Goal: Information Seeking & Learning: Learn about a topic

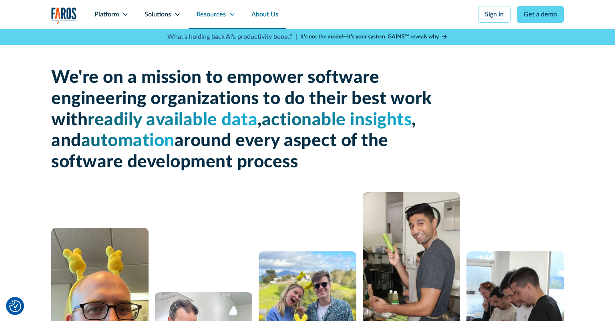
click at [208, 13] on div "Resources" at bounding box center [210, 15] width 29 height 10
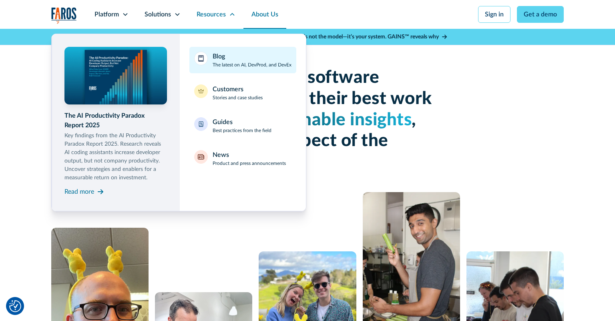
click at [218, 60] on div "Blog" at bounding box center [218, 57] width 12 height 10
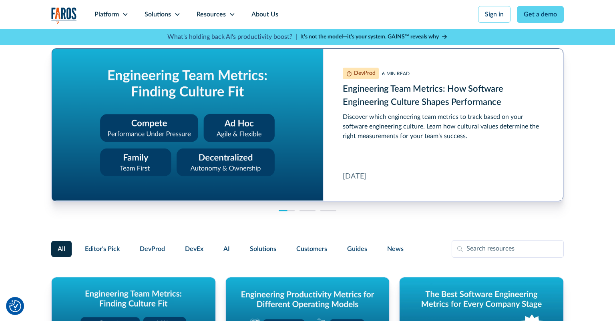
click at [226, 118] on link "Engineering Team Metrics: How Software Engineering Culture Shapes Performance" at bounding box center [307, 124] width 511 height 153
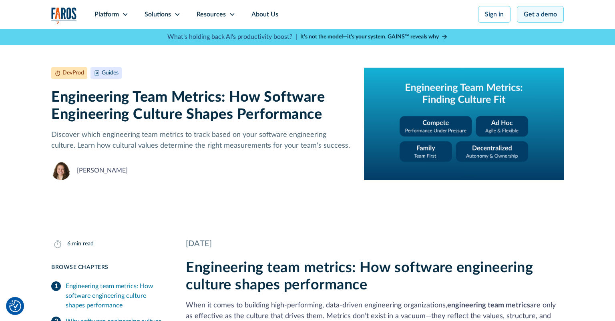
click at [531, 14] on link "Get a demo" at bounding box center [540, 14] width 47 height 17
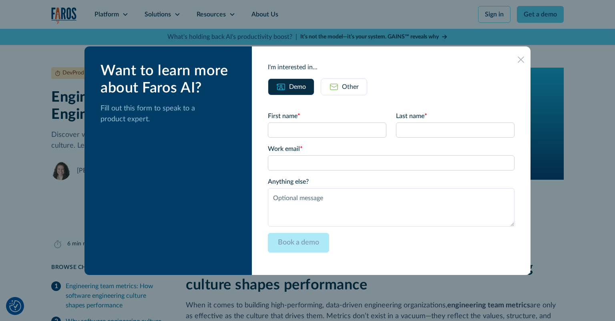
click at [523, 60] on icon at bounding box center [520, 59] width 6 height 6
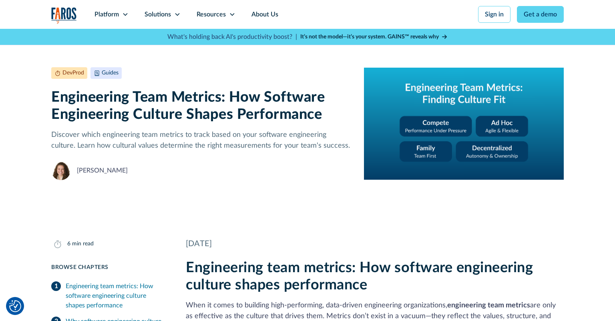
drag, startPoint x: 12, startPoint y: 305, endPoint x: 18, endPoint y: 303, distance: 6.7
click at [12, 305] on img "Cookie Settings" at bounding box center [15, 306] width 12 height 12
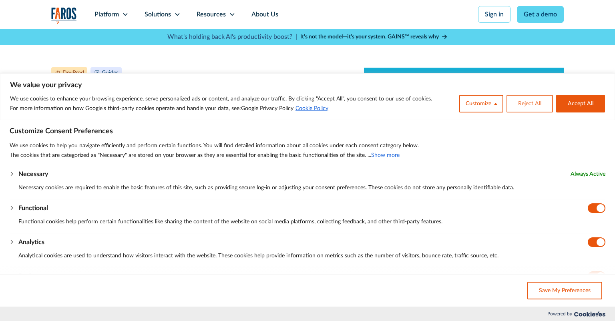
click at [537, 103] on button "Reject All" at bounding box center [529, 104] width 46 height 18
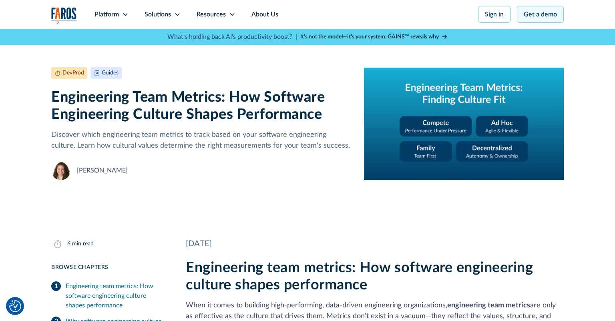
click at [551, 12] on link "Get a demo" at bounding box center [540, 14] width 47 height 17
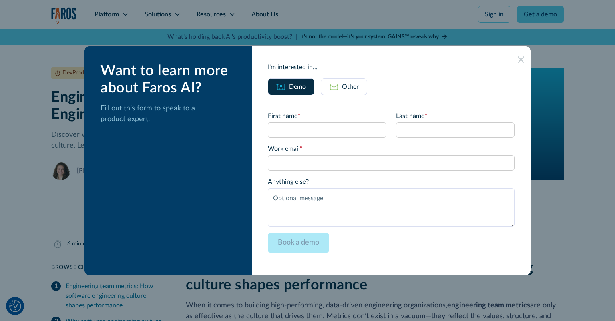
click at [519, 55] on div at bounding box center [520, 59] width 13 height 13
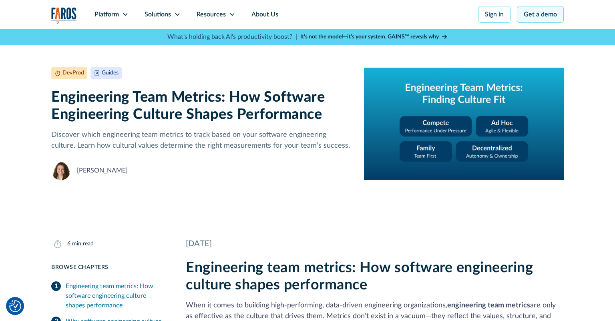
click at [537, 18] on link "Get a demo" at bounding box center [540, 14] width 47 height 17
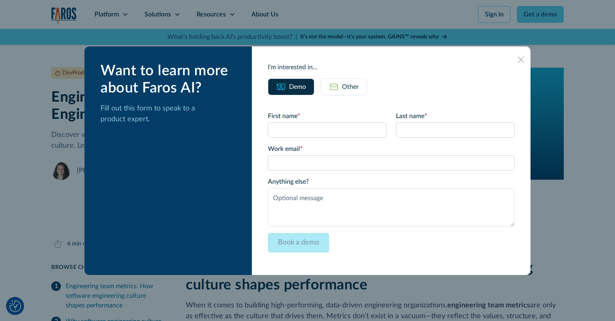
click at [519, 55] on div at bounding box center [520, 59] width 13 height 13
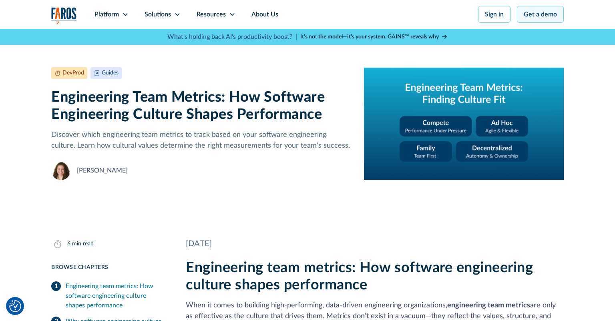
click at [538, 18] on link "Get a demo" at bounding box center [540, 14] width 47 height 17
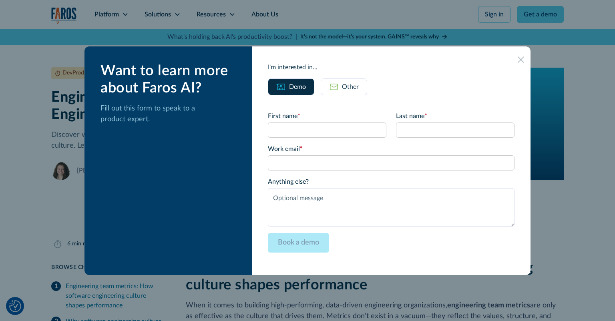
click at [520, 58] on icon at bounding box center [520, 59] width 6 height 6
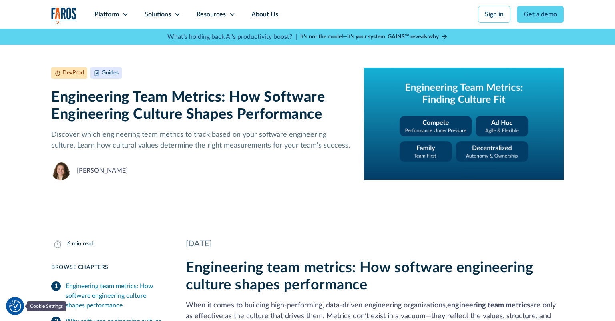
click at [11, 304] on img "Cookie Settings" at bounding box center [15, 306] width 12 height 12
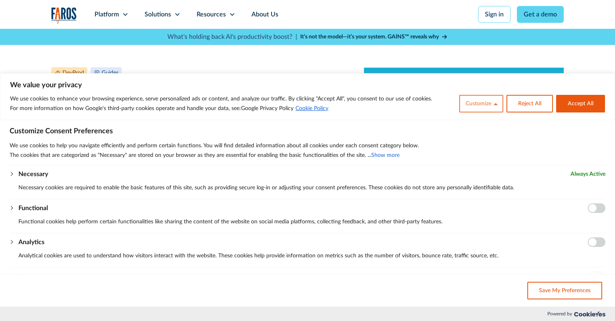
drag, startPoint x: 491, startPoint y: 108, endPoint x: 497, endPoint y: 106, distance: 5.4
click at [491, 107] on button "Customize" at bounding box center [481, 104] width 44 height 18
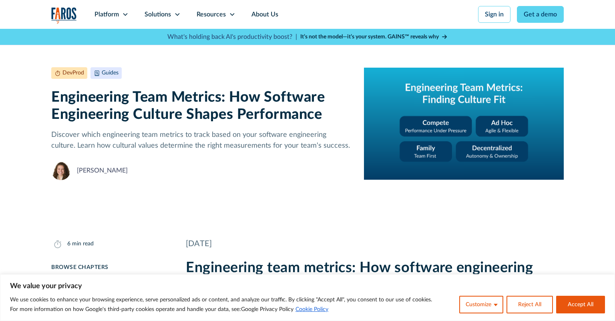
click at [485, 307] on button "Customize" at bounding box center [481, 305] width 44 height 18
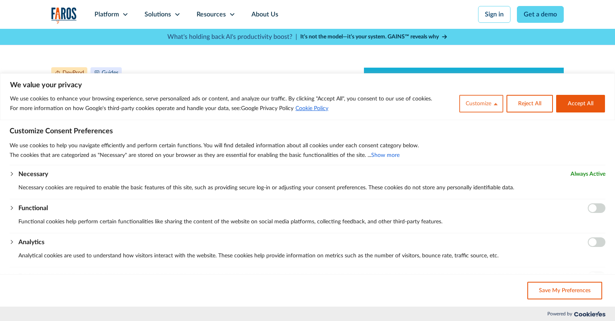
click at [489, 97] on button "Customize" at bounding box center [481, 104] width 44 height 18
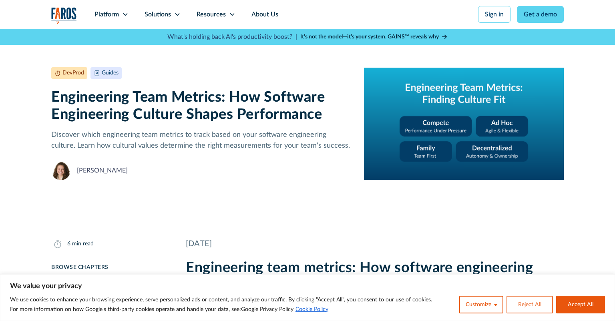
click at [537, 301] on button "Reject All" at bounding box center [529, 305] width 46 height 18
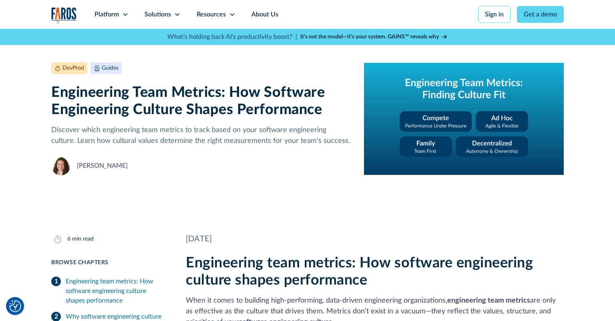
scroll to position [253, 0]
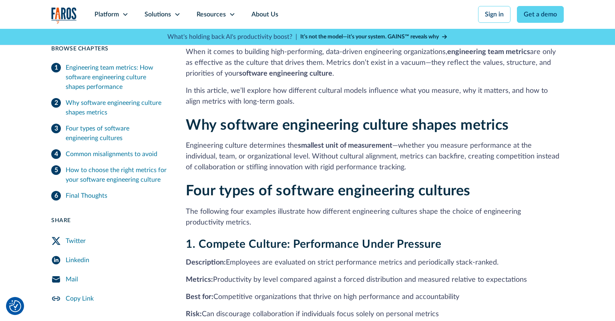
click at [14, 300] on div at bounding box center [15, 306] width 18 height 18
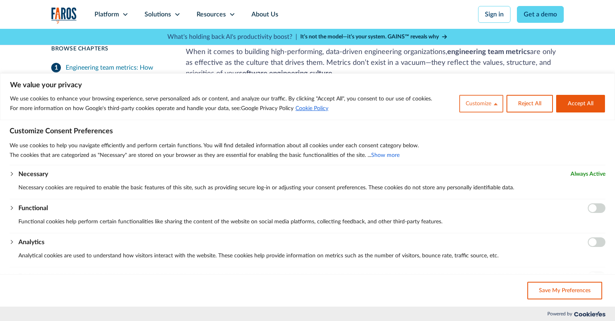
click at [475, 111] on button "Customize" at bounding box center [481, 104] width 44 height 18
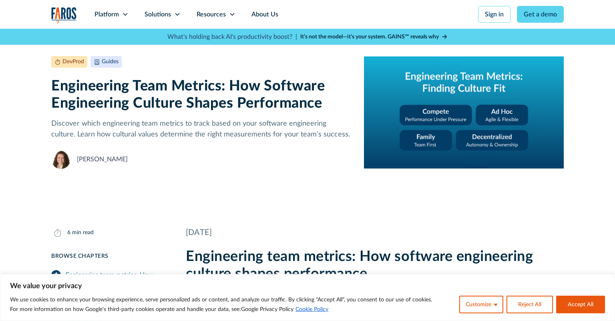
scroll to position [0, 0]
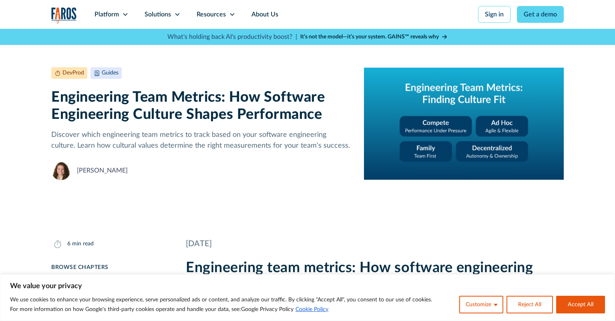
drag, startPoint x: 569, startPoint y: 294, endPoint x: 575, endPoint y: 297, distance: 6.8
click at [570, 294] on div "We value your privacy We use cookies to enhance your browsing experience, serve…" at bounding box center [307, 297] width 595 height 33
drag, startPoint x: 578, startPoint y: 305, endPoint x: 589, endPoint y: 301, distance: 11.5
click at [579, 305] on button "Accept All" at bounding box center [580, 305] width 49 height 18
